Goal: Task Accomplishment & Management: Complete application form

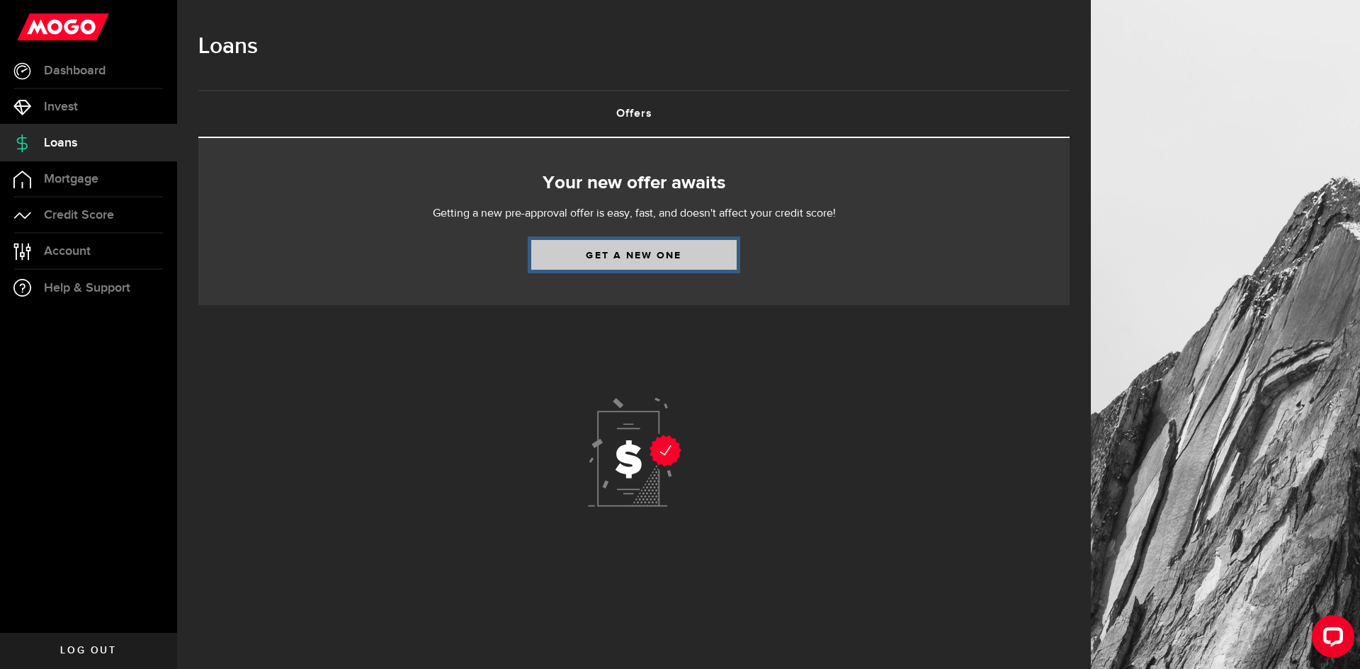
click at [628, 253] on link "Get a new one" at bounding box center [633, 255] width 205 height 30
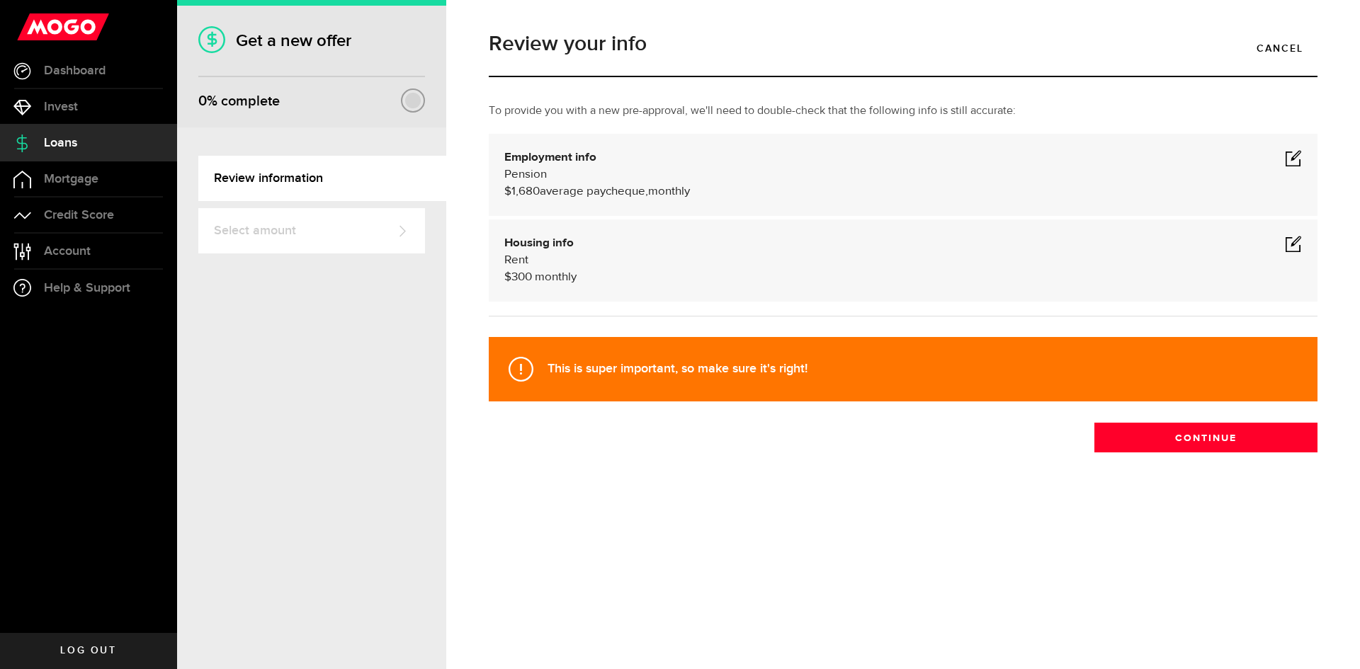
click at [1290, 245] on span at bounding box center [1293, 243] width 17 height 17
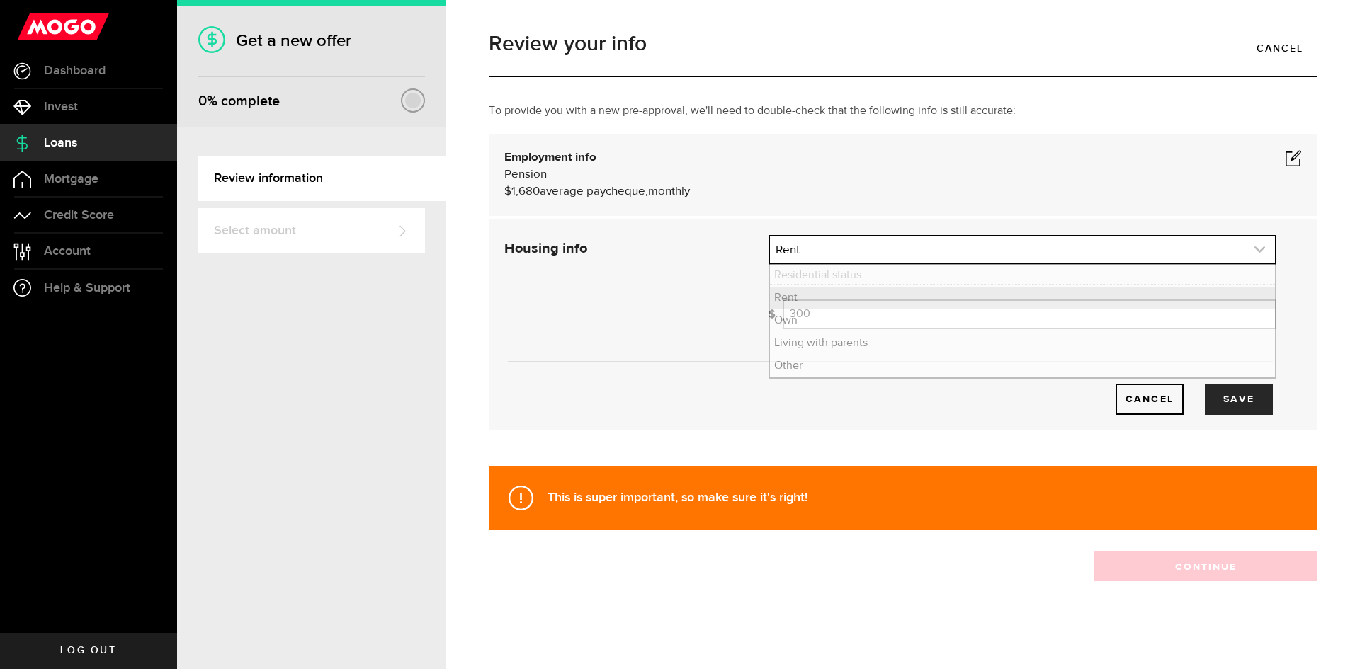
click at [973, 245] on link "expand select" at bounding box center [1022, 250] width 505 height 27
click at [858, 251] on link "expand select" at bounding box center [1022, 250] width 505 height 27
click at [844, 317] on input "300" at bounding box center [1030, 315] width 494 height 30
type input "3"
type input "800"
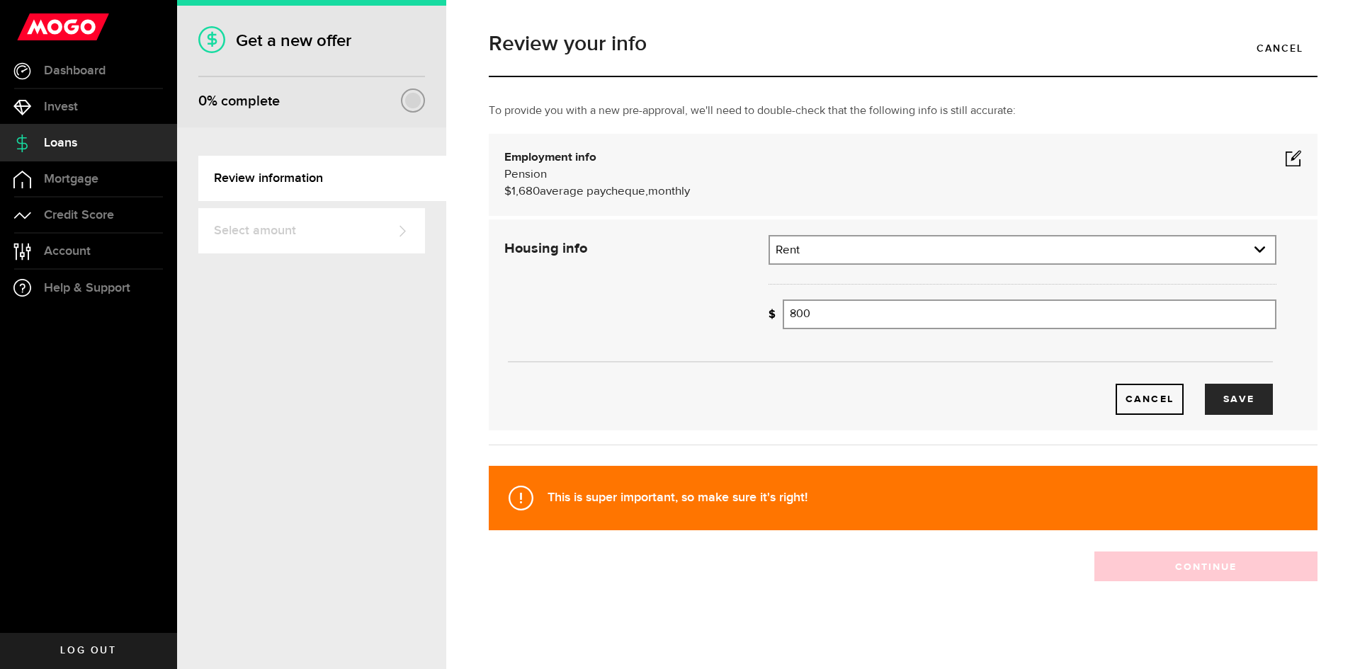
click at [1285, 158] on span at bounding box center [1293, 157] width 17 height 17
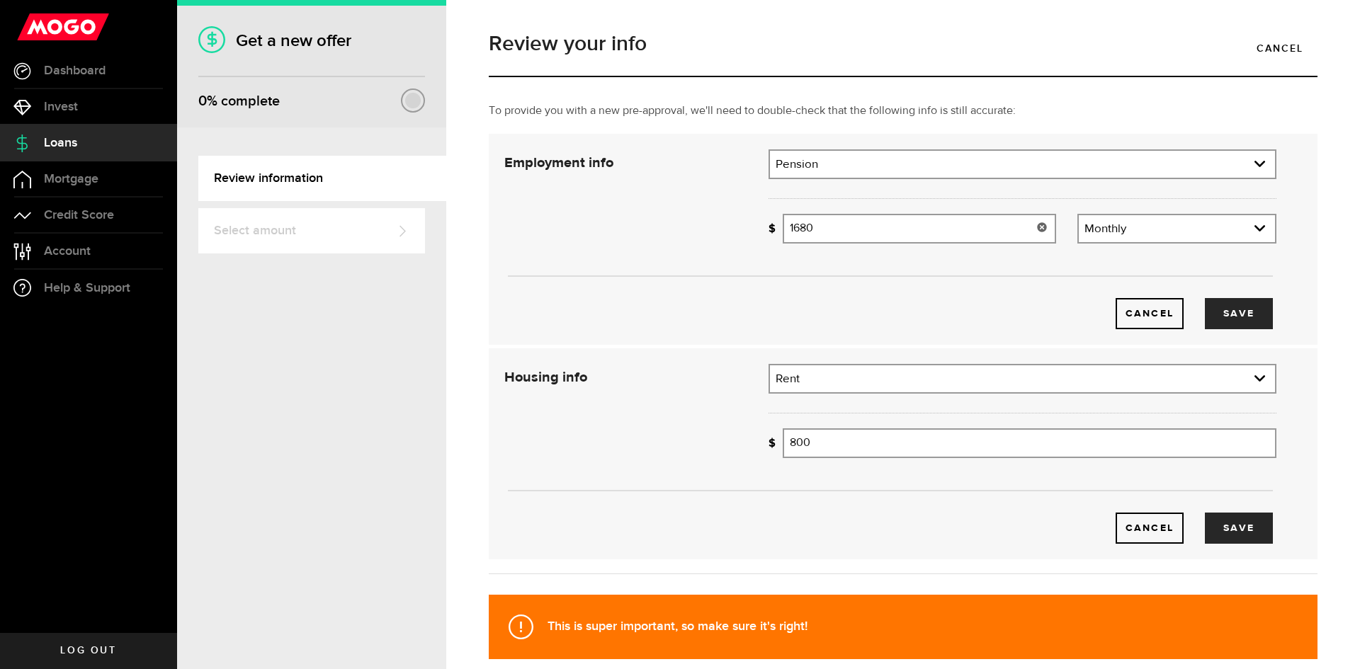
click at [856, 240] on input "1680" at bounding box center [919, 229] width 273 height 30
type input "1"
type input "1,900"
click at [1225, 322] on button "Save" at bounding box center [1239, 313] width 68 height 31
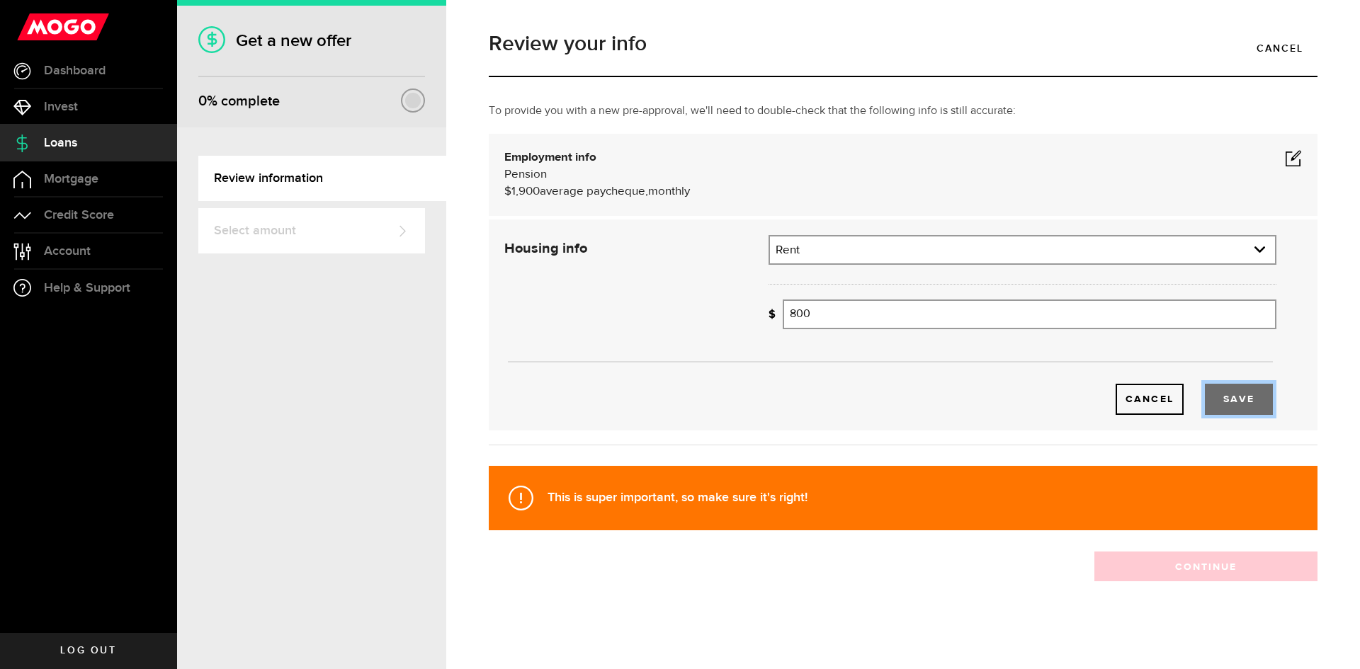
click at [1222, 401] on button "Save" at bounding box center [1239, 399] width 68 height 31
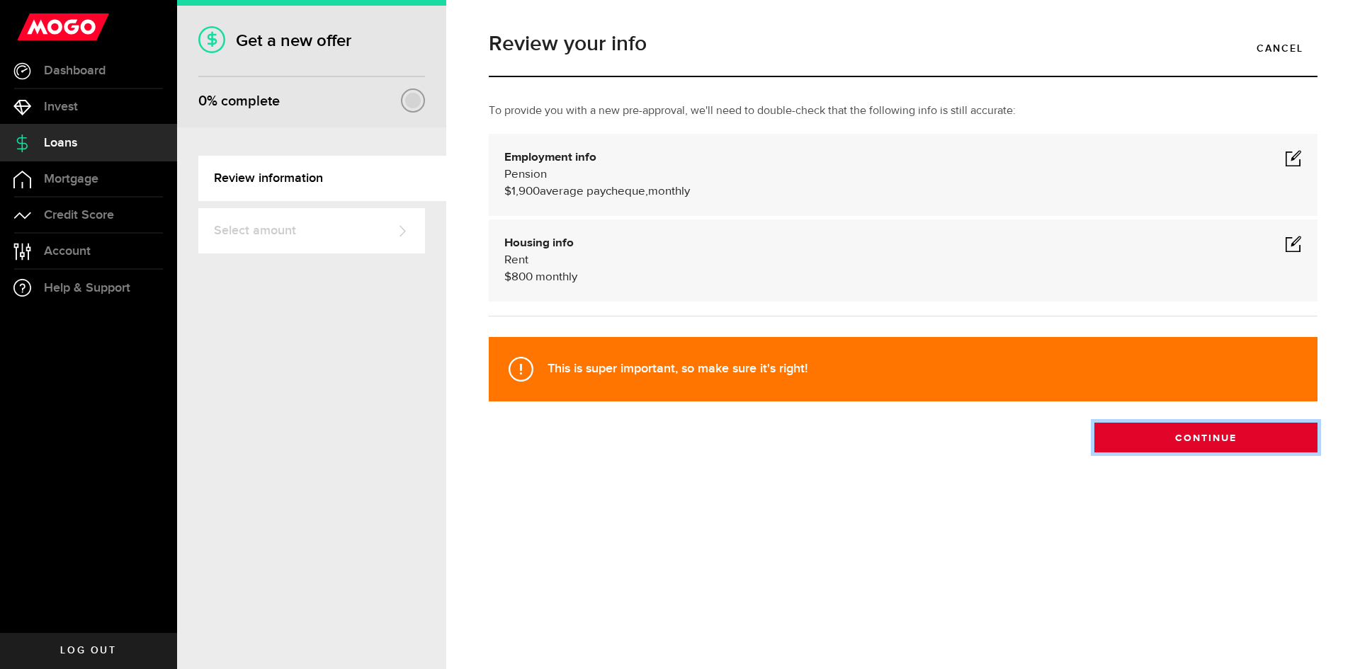
click at [1208, 441] on button "Continue" at bounding box center [1205, 438] width 223 height 30
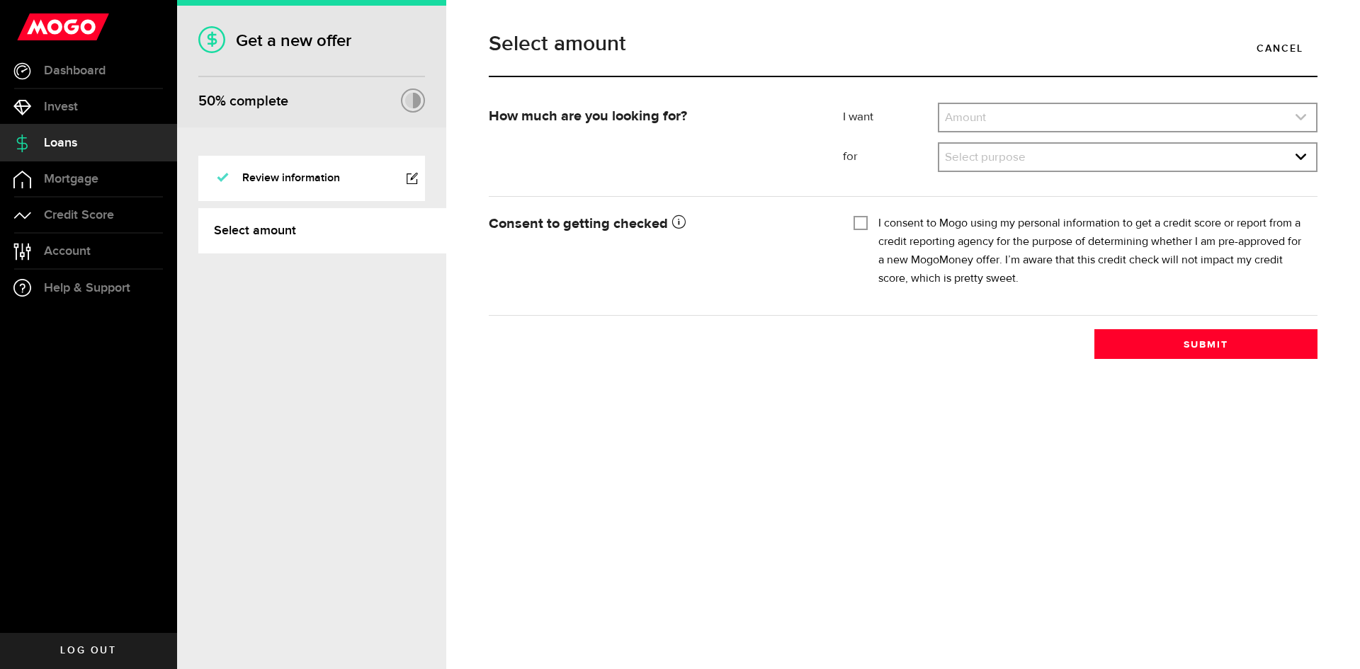
click at [998, 114] on link "expand select" at bounding box center [1127, 117] width 377 height 27
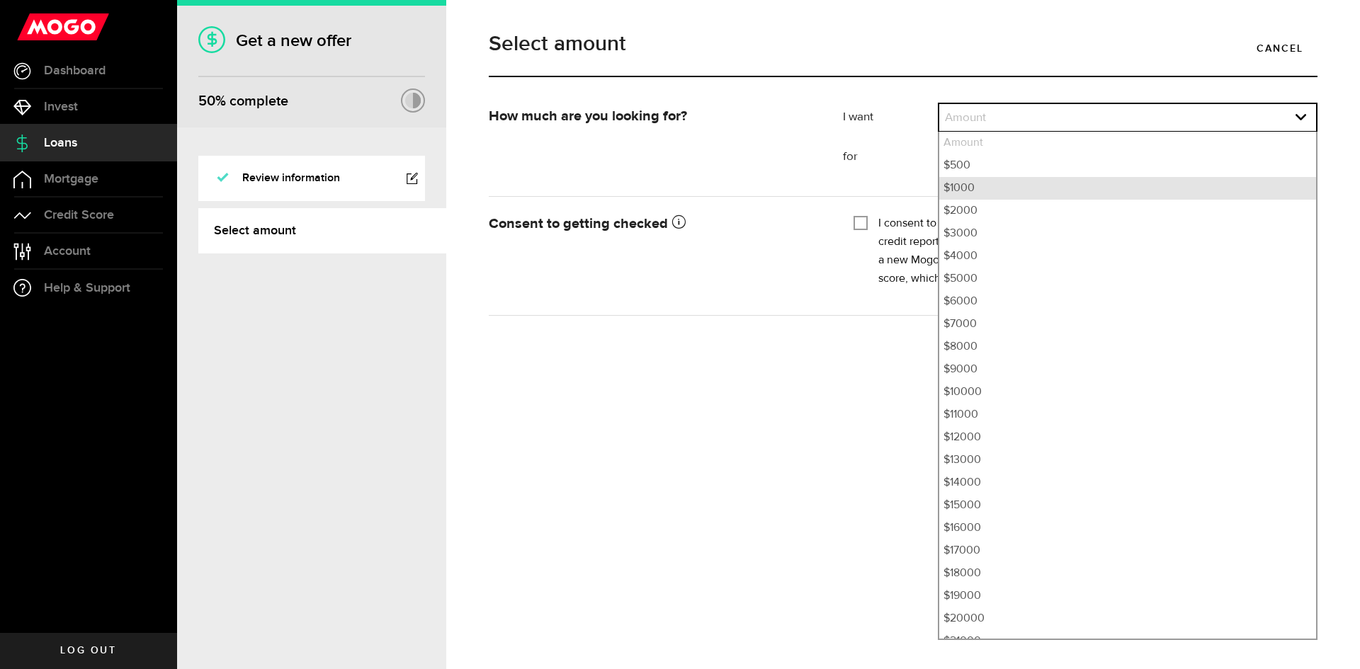
click at [956, 194] on li "$1000" at bounding box center [1127, 188] width 377 height 23
select select "1000"
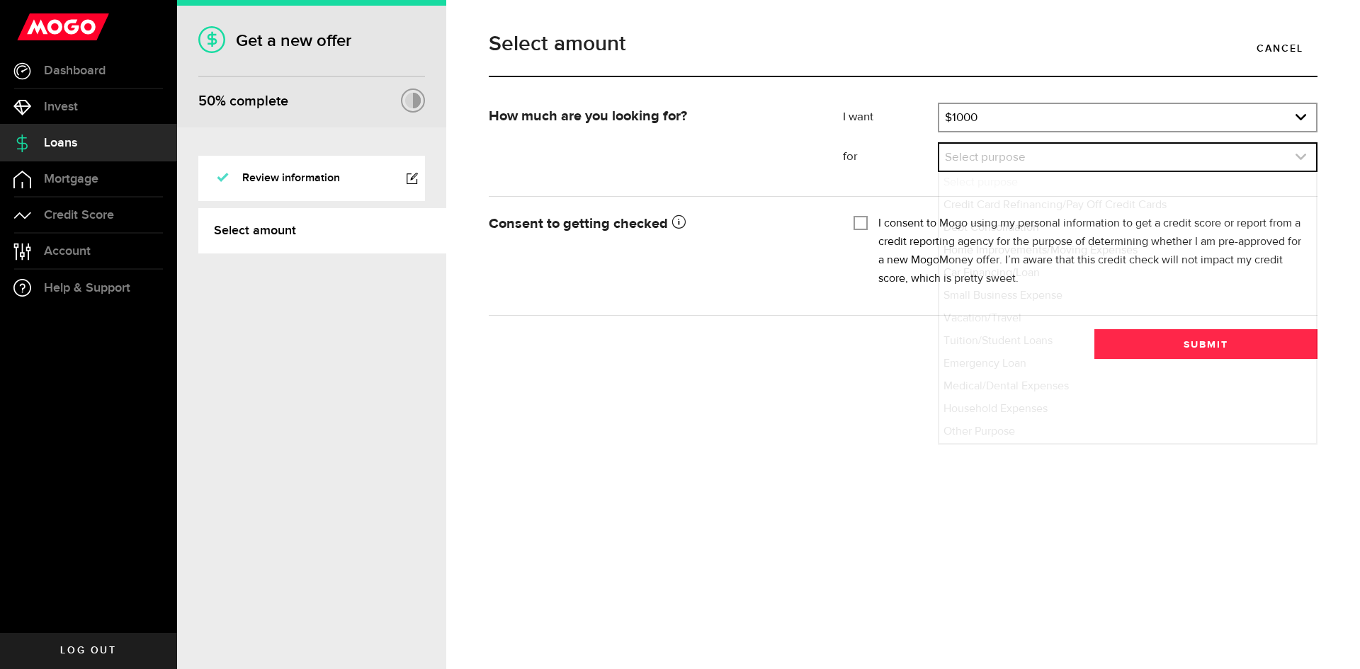
click at [1292, 160] on link "expand select" at bounding box center [1127, 157] width 377 height 27
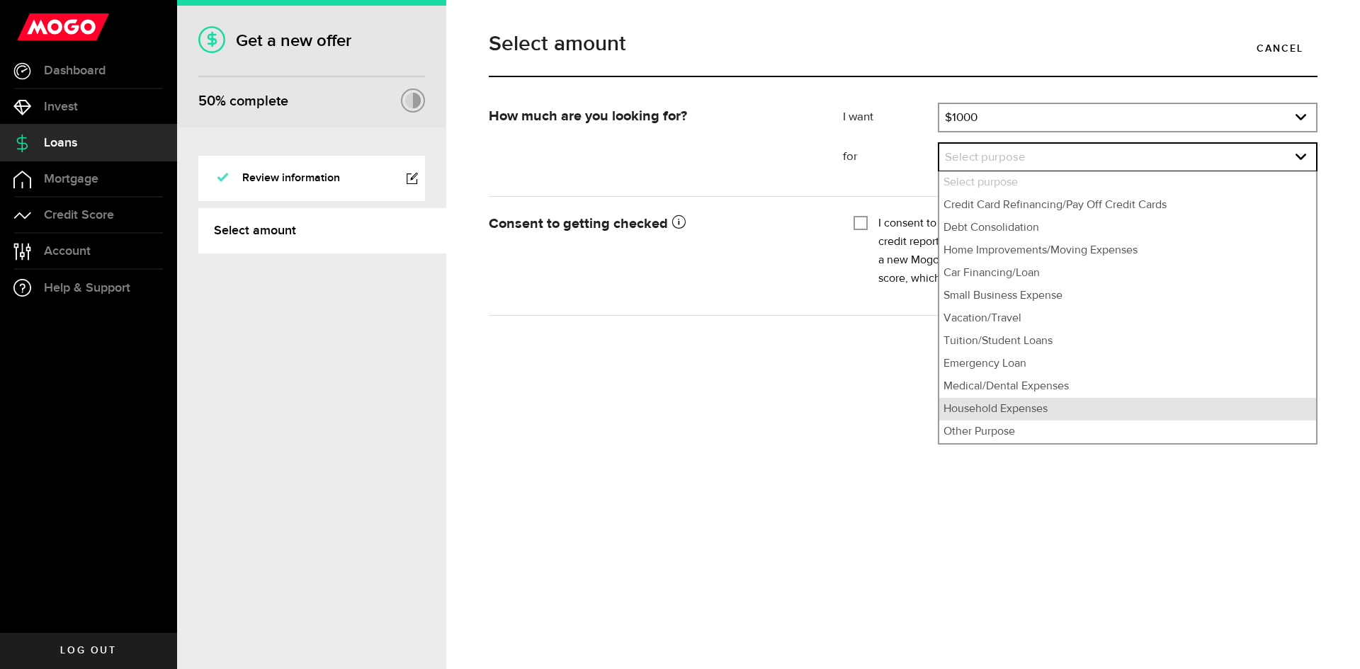
click at [1011, 415] on li "Household Expenses" at bounding box center [1127, 409] width 377 height 23
select select "Household Expenses"
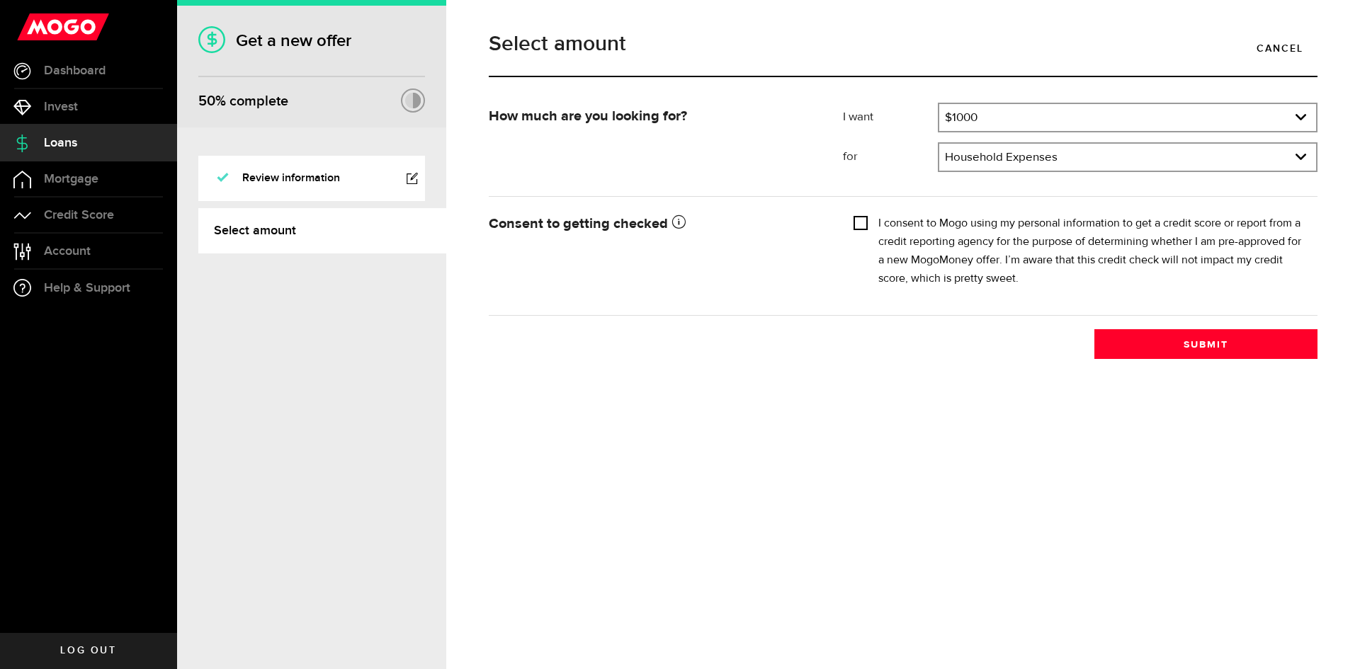
click at [859, 227] on input "I consent to Mogo using my personal information to get a credit score or report…" at bounding box center [861, 222] width 14 height 14
checkbox input "true"
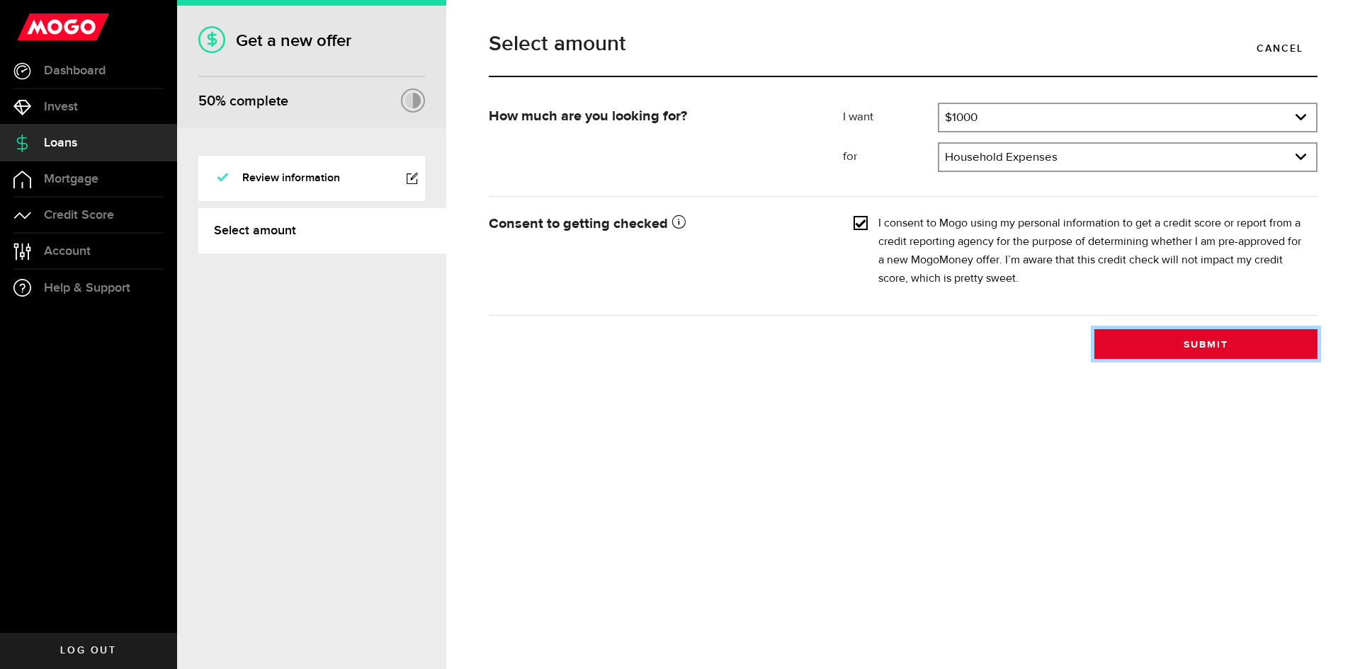
click at [1208, 341] on button "Submit" at bounding box center [1205, 344] width 223 height 30
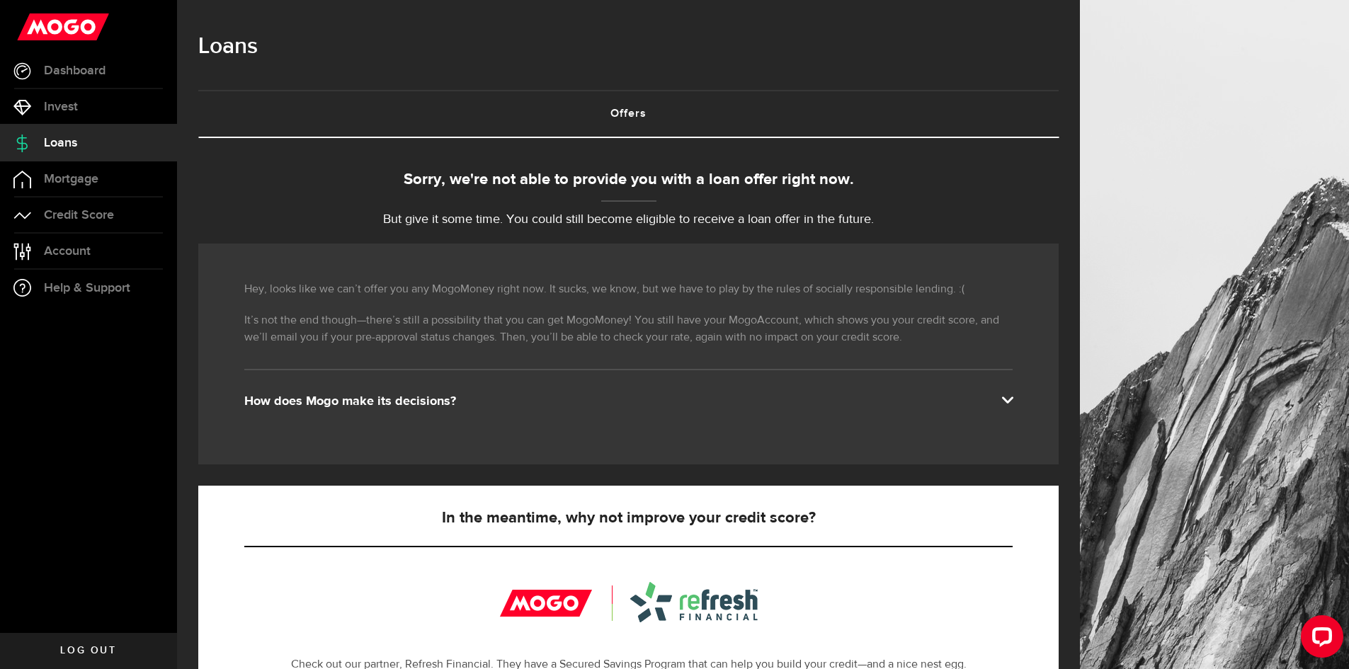
click at [52, 144] on span "Loans" at bounding box center [60, 143] width 33 height 13
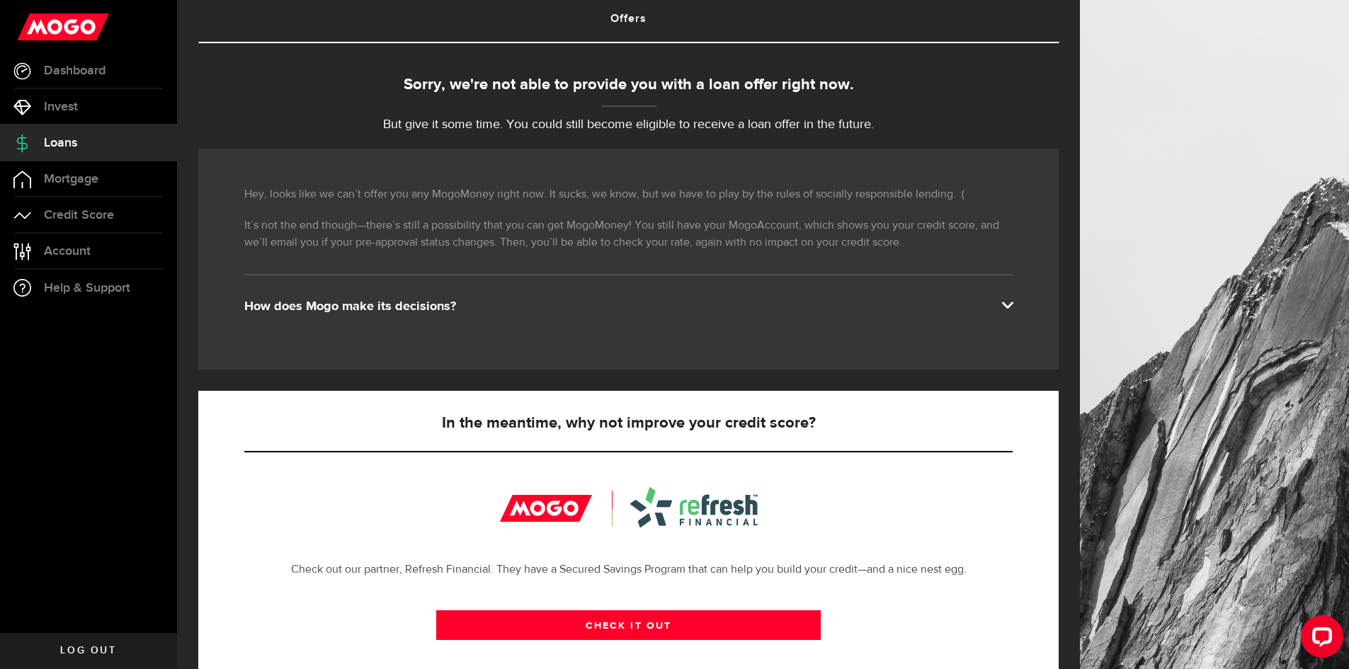
scroll to position [74, 0]
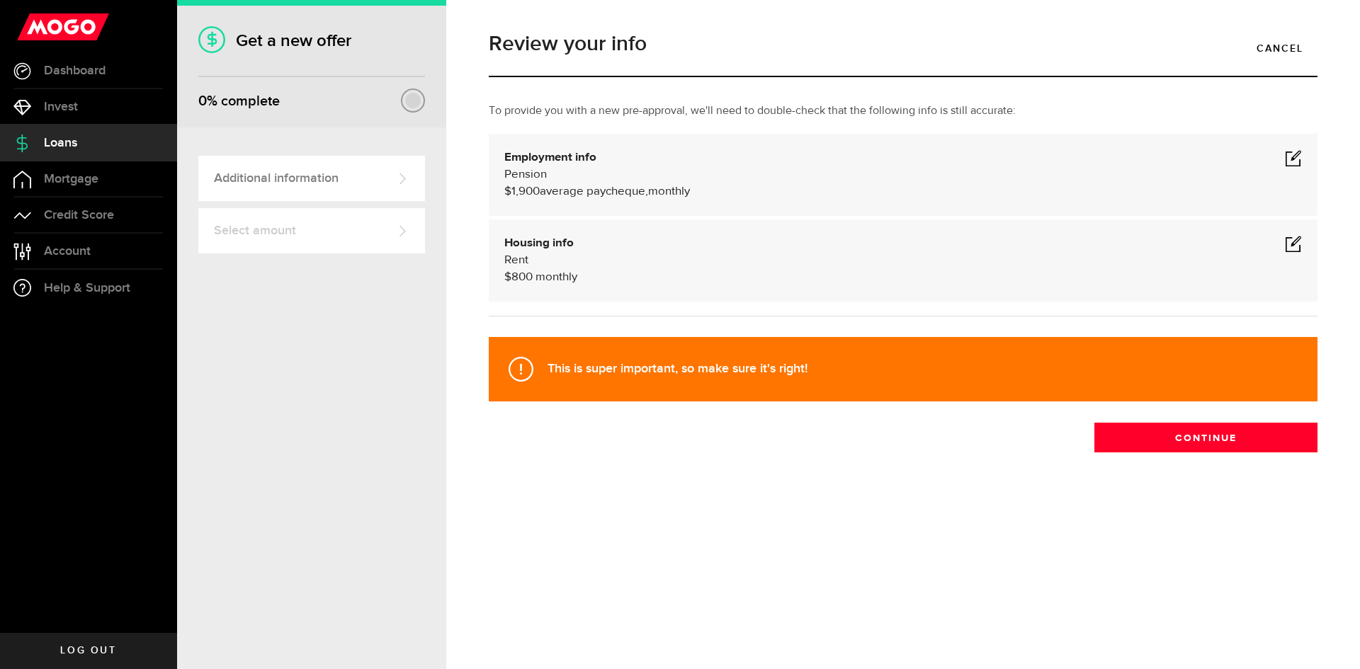
click at [1294, 162] on span at bounding box center [1293, 157] width 17 height 17
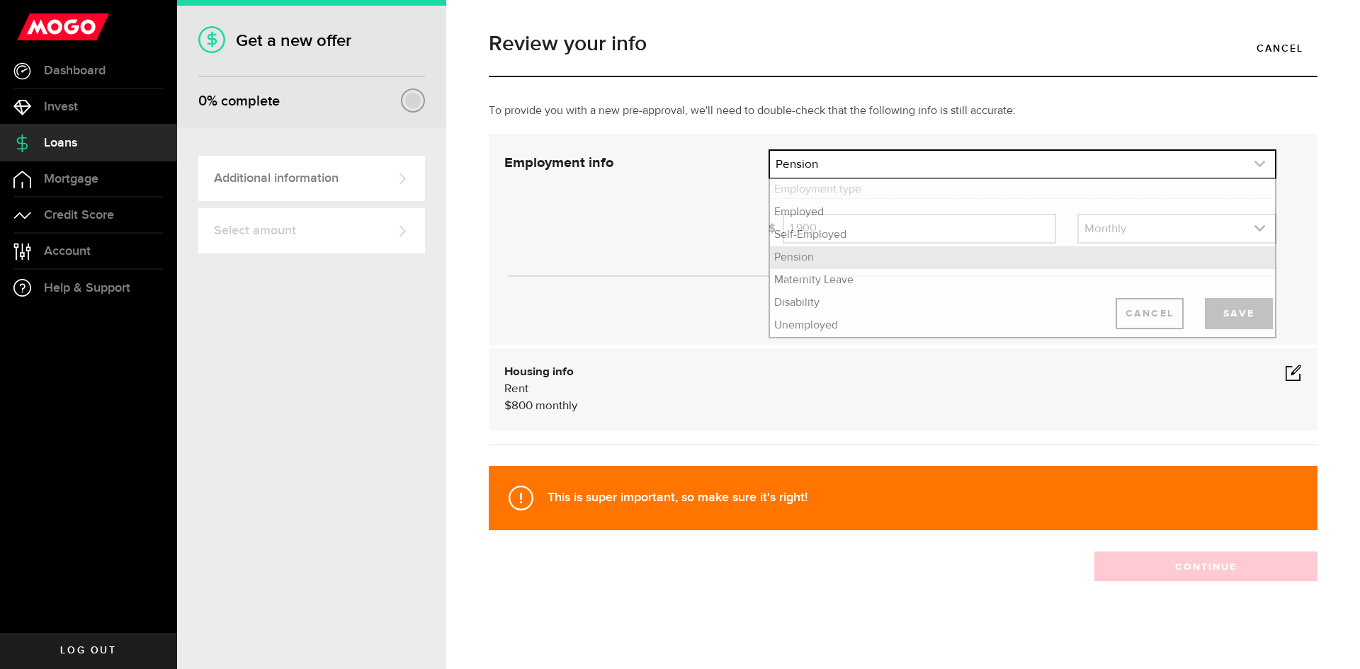
click at [1067, 162] on link "expand select" at bounding box center [1022, 164] width 505 height 27
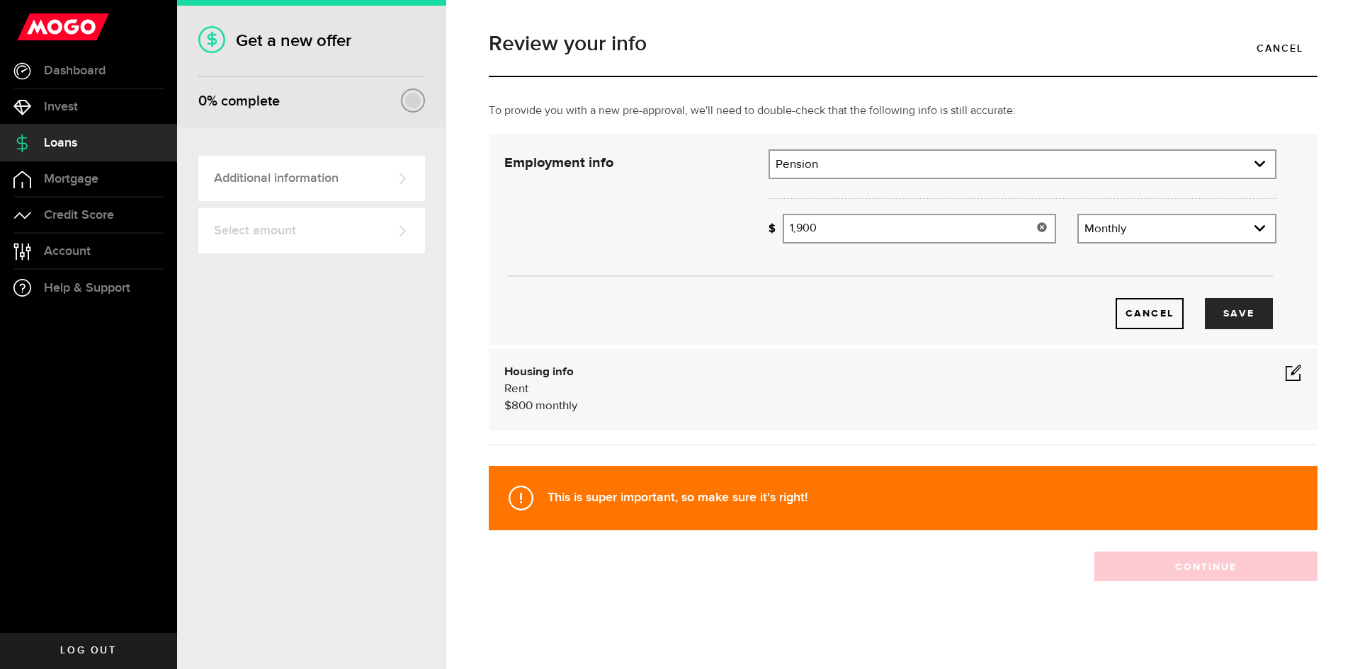
click at [1037, 225] on use at bounding box center [1041, 226] width 9 height 9
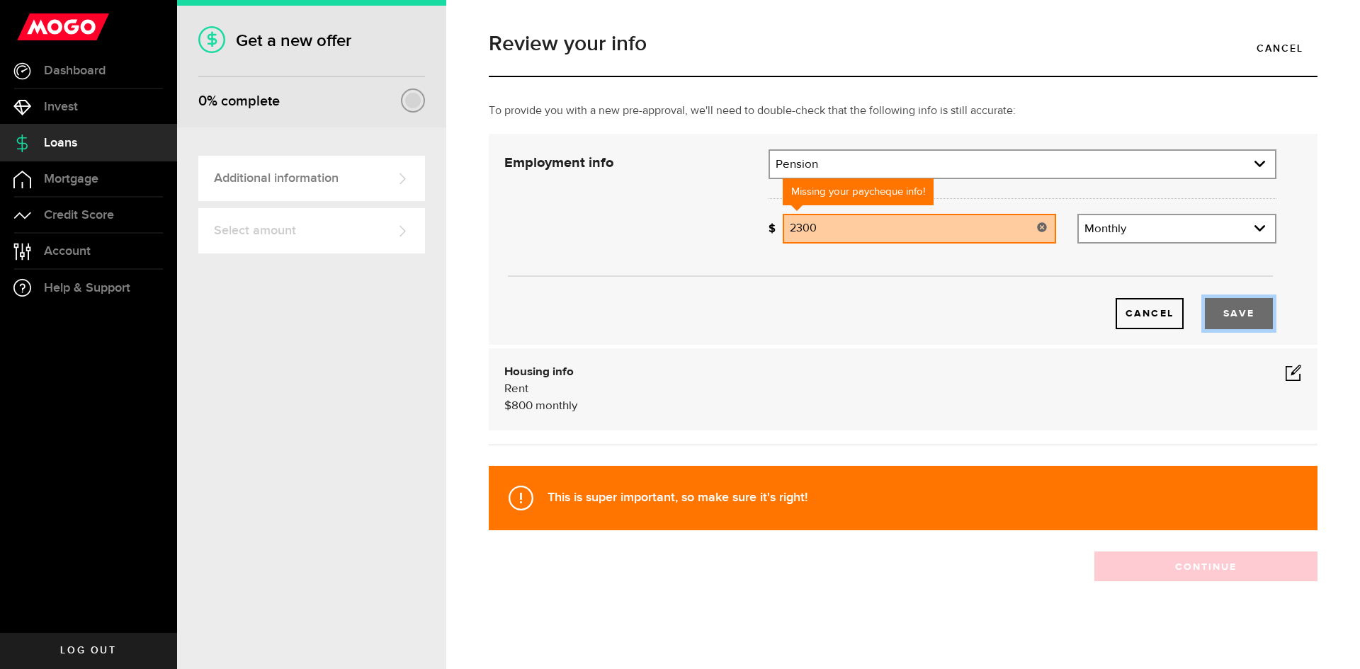
type input "2,300"
click at [1242, 317] on button "Save" at bounding box center [1239, 313] width 68 height 31
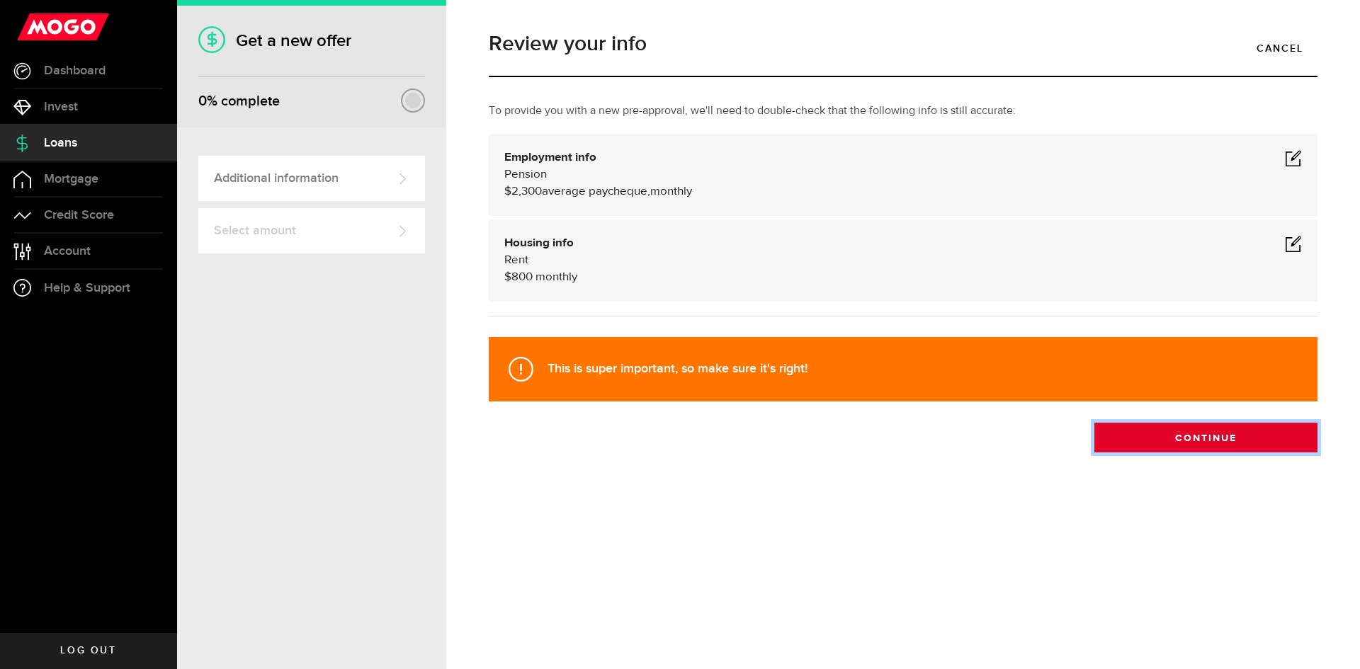
click at [1218, 443] on button "Continue" at bounding box center [1205, 438] width 223 height 30
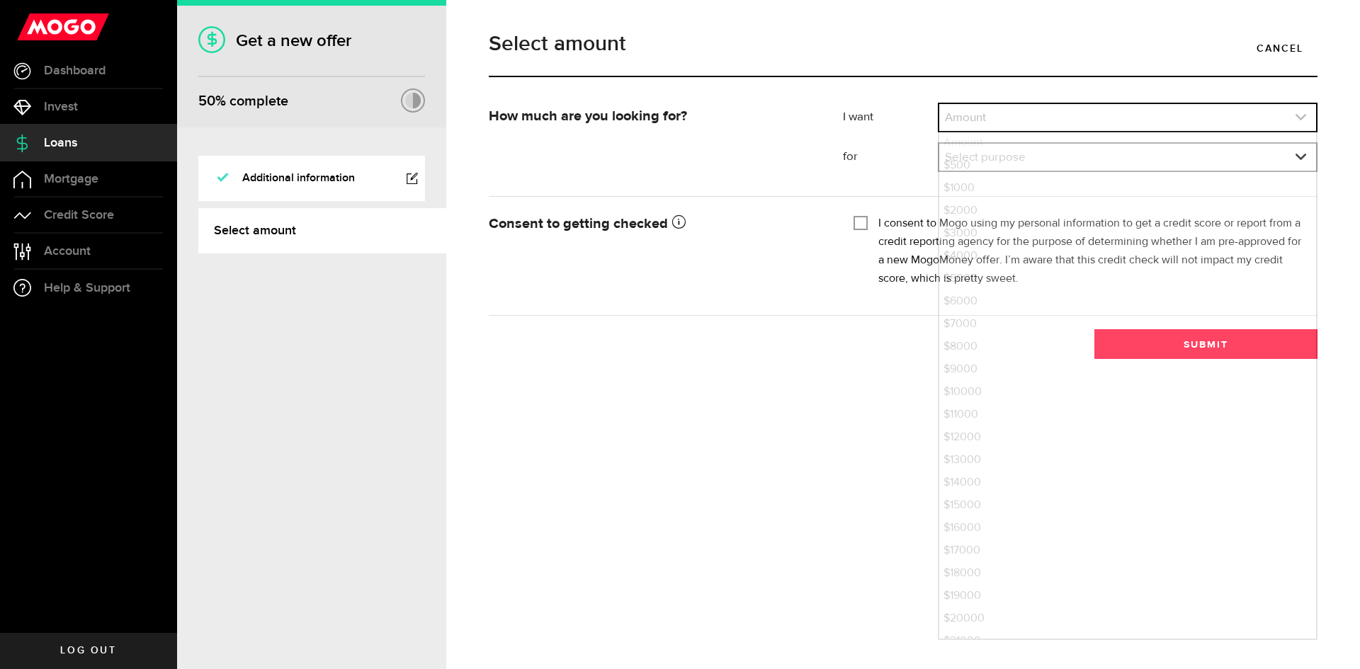
click at [1001, 115] on link "expand select" at bounding box center [1127, 117] width 377 height 27
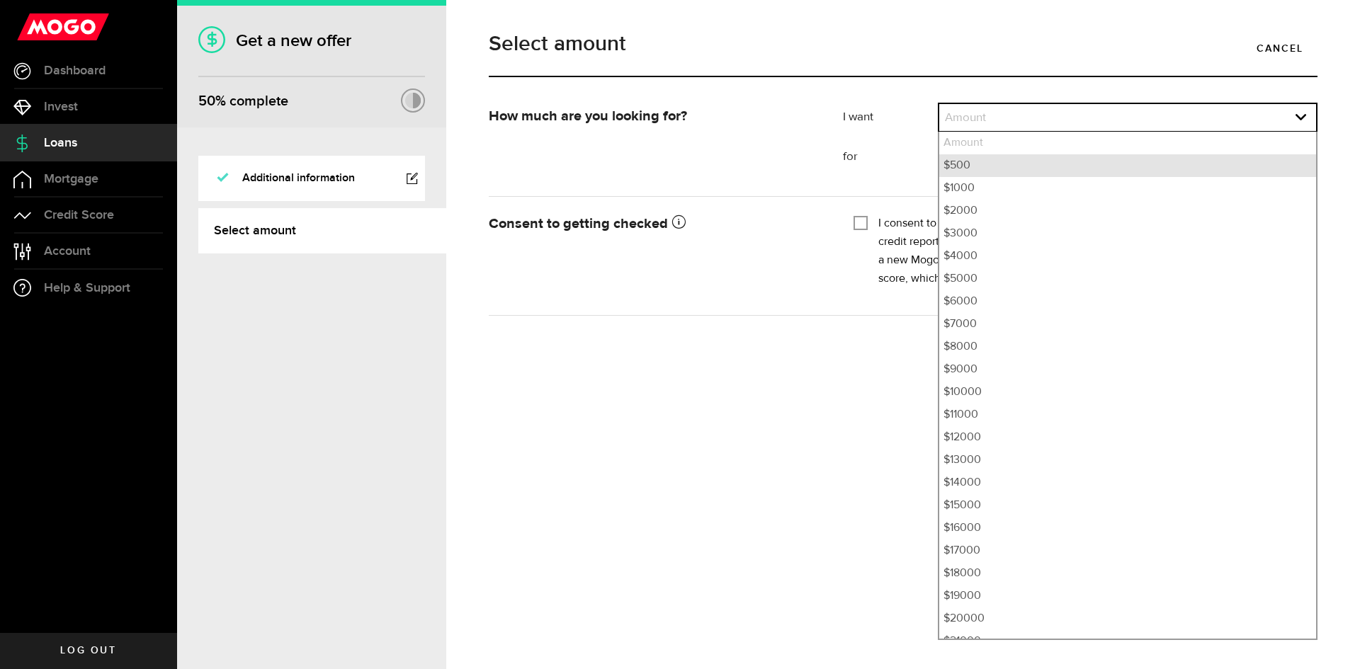
click at [956, 164] on li "$500" at bounding box center [1127, 165] width 377 height 23
select select "500"
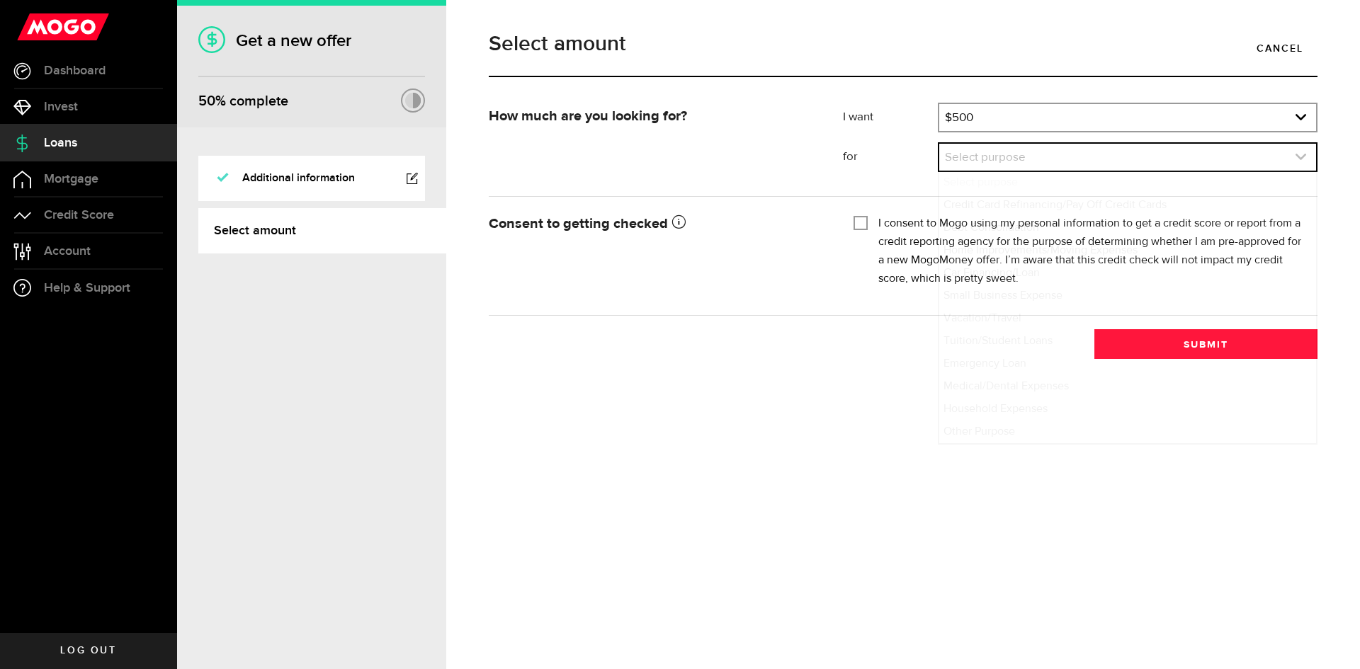
click at [984, 159] on link "expand select" at bounding box center [1127, 157] width 377 height 27
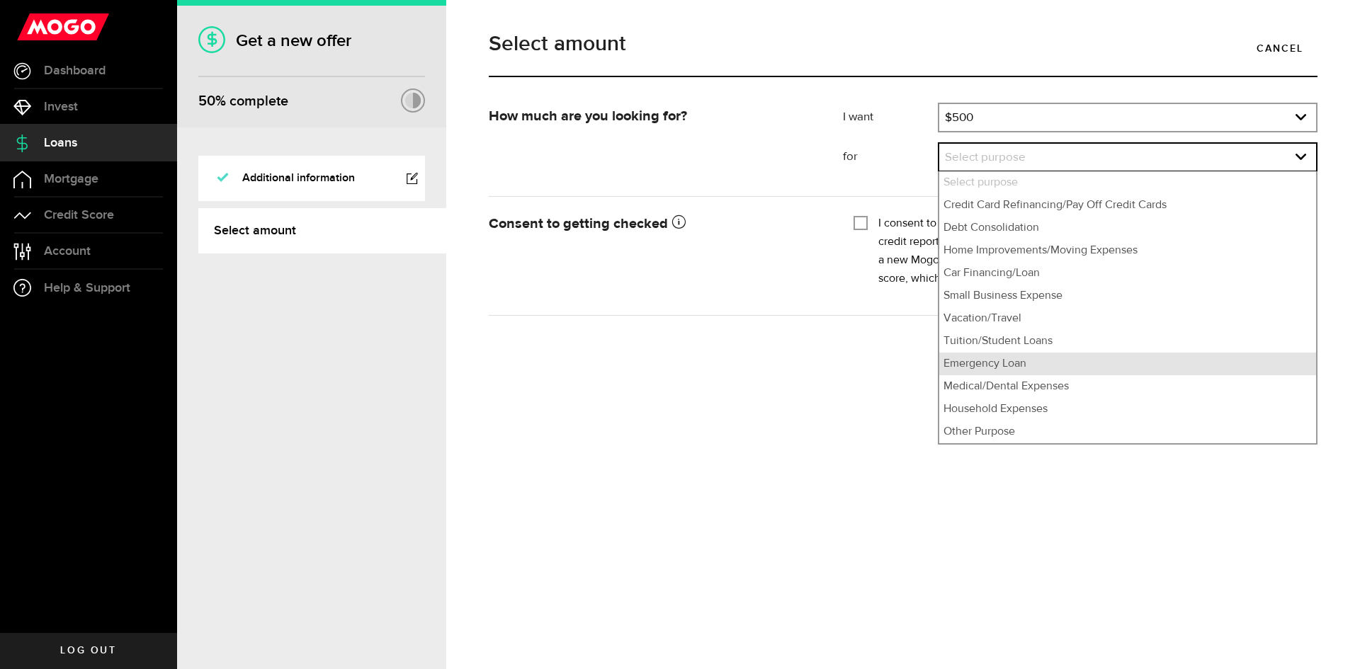
click at [999, 360] on li "Emergency Loan" at bounding box center [1127, 364] width 377 height 23
select select "Emergency Loan"
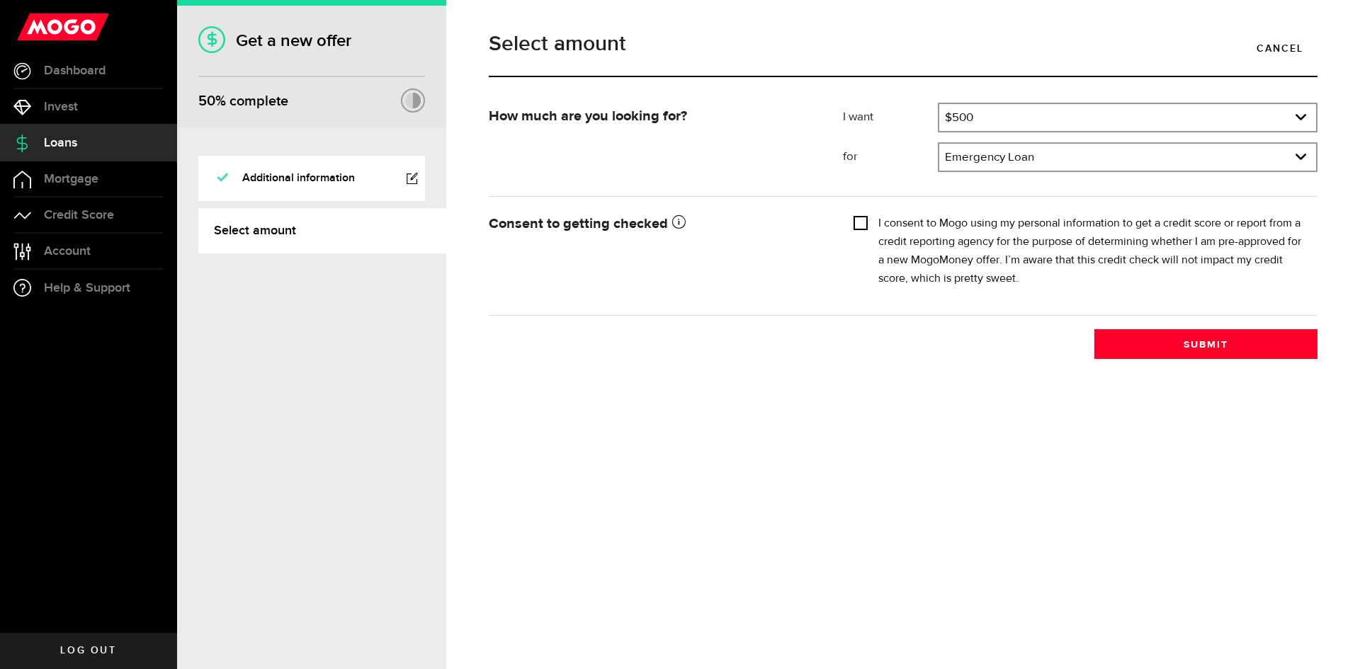
click at [862, 224] on input "I consent to Mogo using my personal information to get a credit score or report…" at bounding box center [861, 222] width 14 height 14
checkbox input "true"
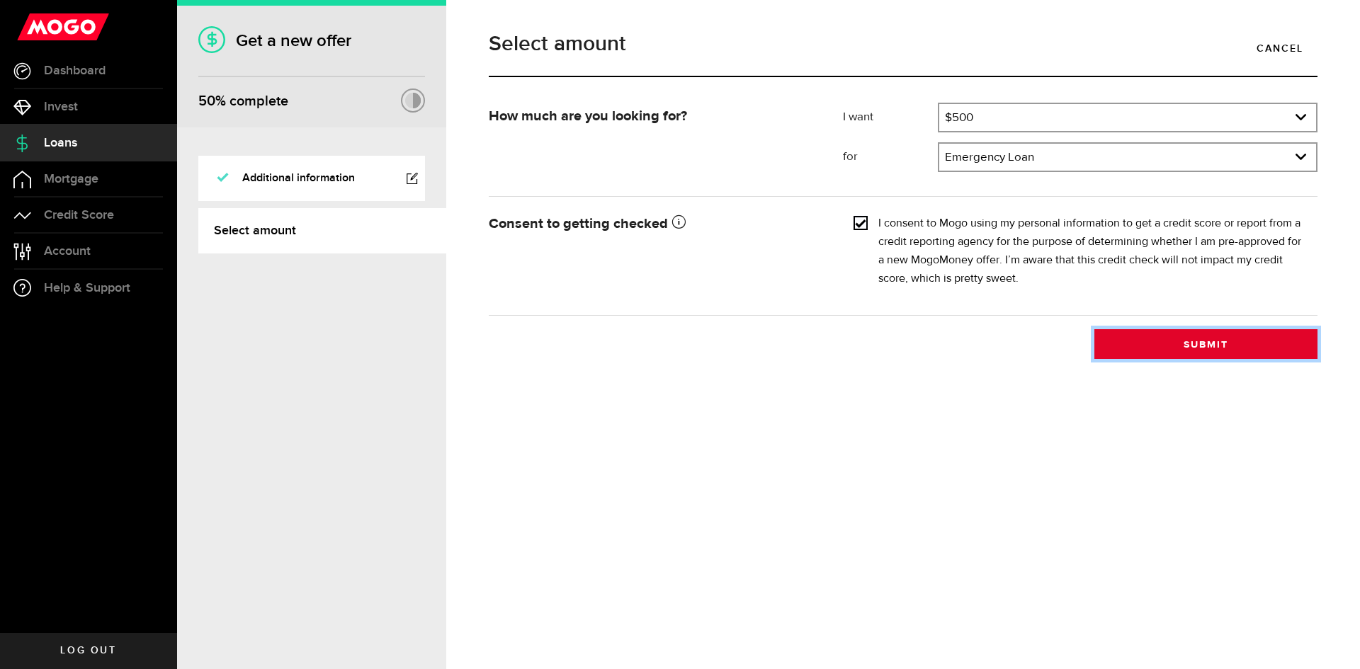
click at [1211, 349] on button "Submit" at bounding box center [1205, 344] width 223 height 30
